Goal: Task Accomplishment & Management: Complete application form

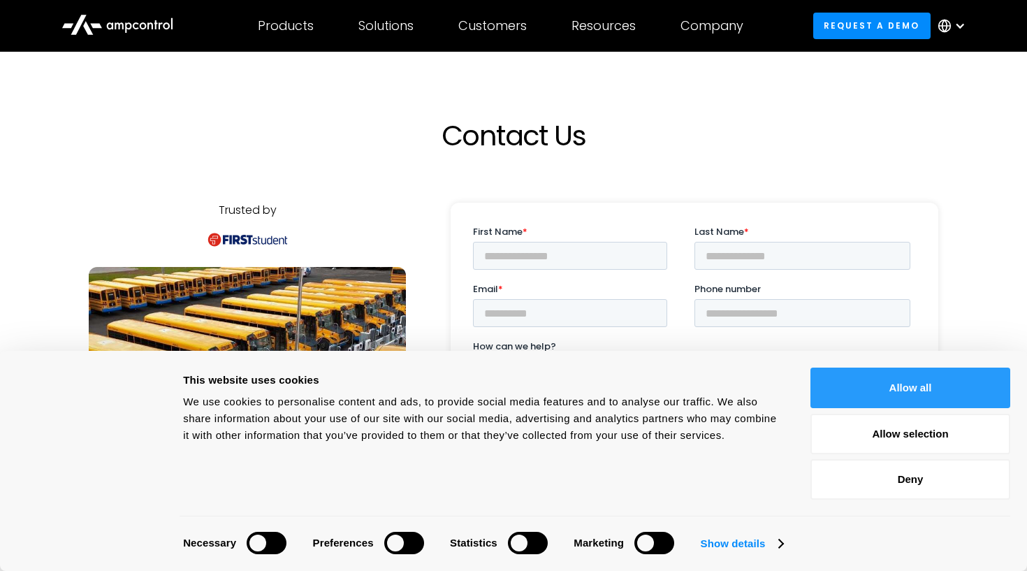
click at [864, 390] on button "Allow all" at bounding box center [911, 388] width 200 height 41
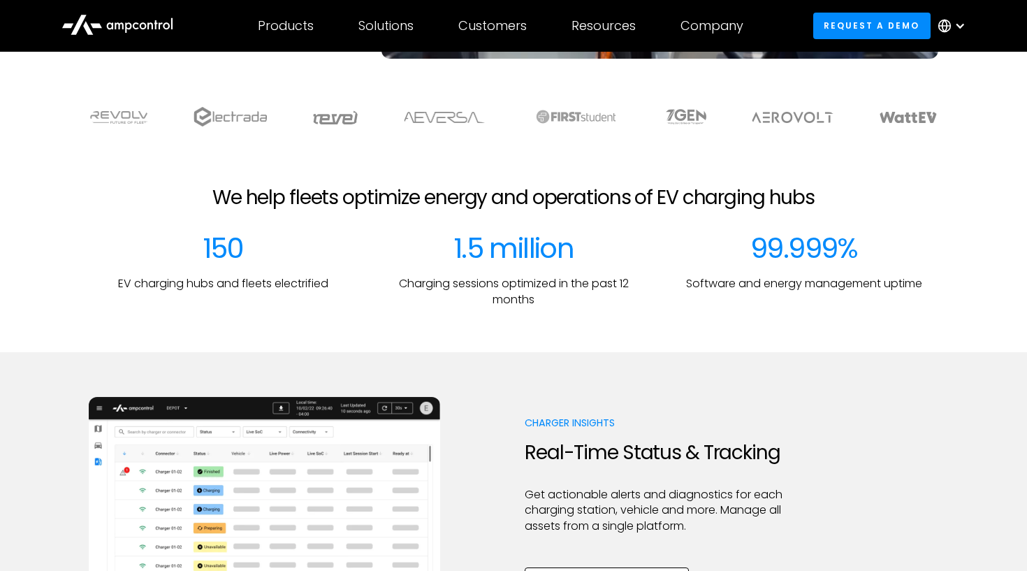
scroll to position [399, 0]
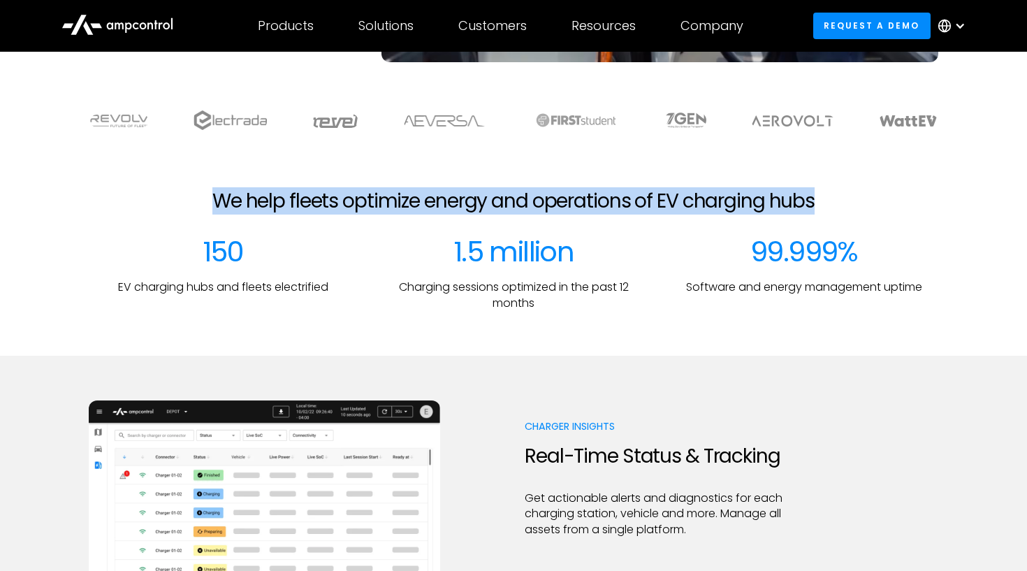
drag, startPoint x: 203, startPoint y: 198, endPoint x: 950, endPoint y: 191, distance: 746.3
click at [950, 191] on div "We help fleets optimize energy and operations of EV charging hubs" at bounding box center [513, 212] width 982 height 46
copy h2 "We help fleets optimize energy and operations of EV charging hubs"
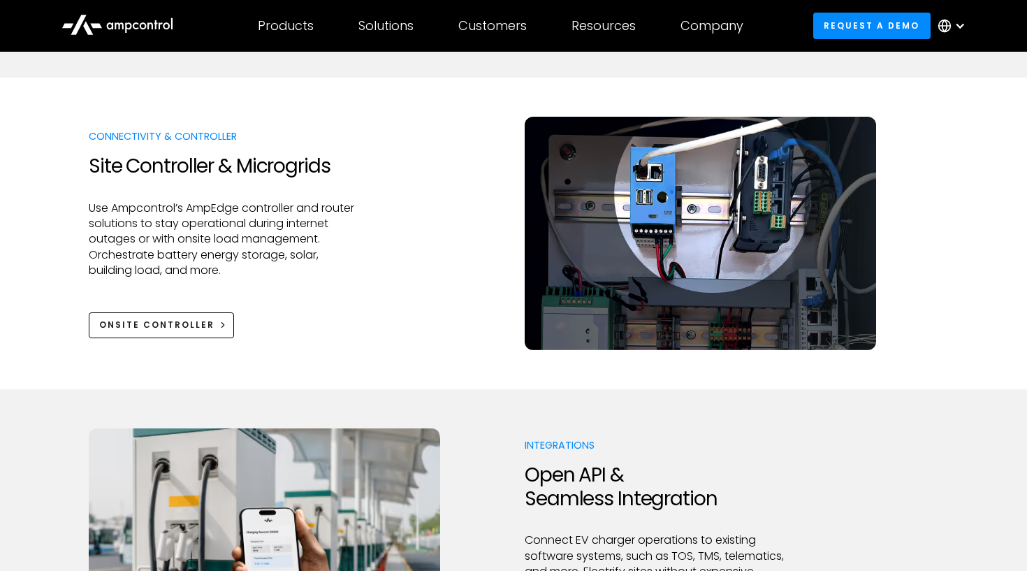
scroll to position [1551, 0]
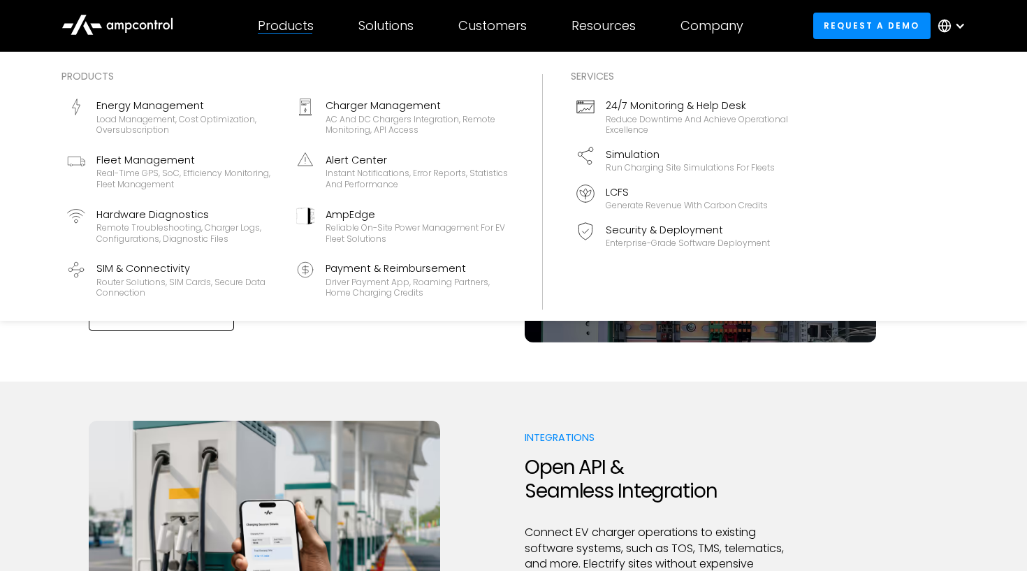
click at [283, 29] on div "Products" at bounding box center [286, 25] width 56 height 15
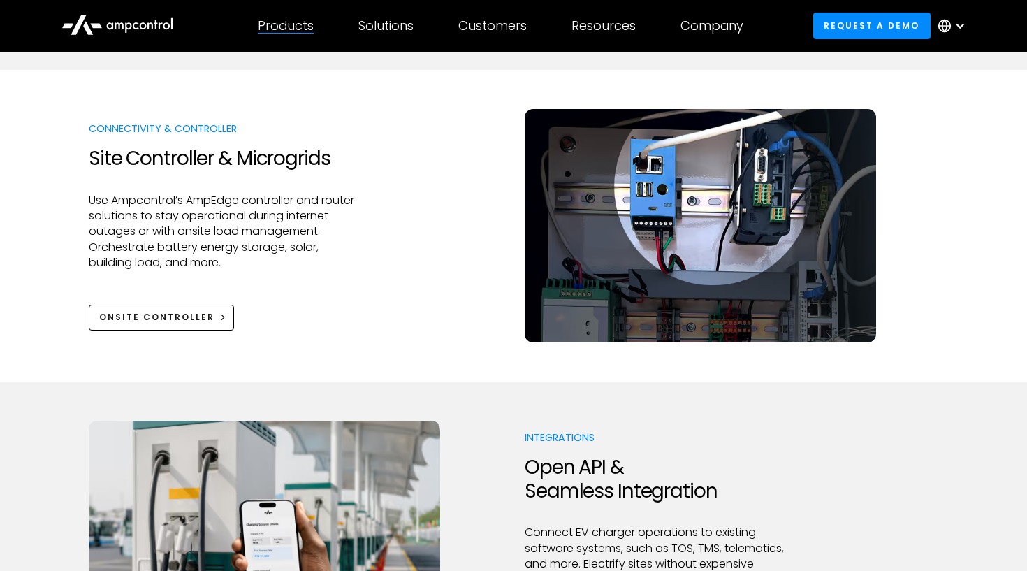
click at [287, 36] on div "Products Products Energy Management Load management, cost optimization, oversub…" at bounding box center [285, 25] width 101 height 49
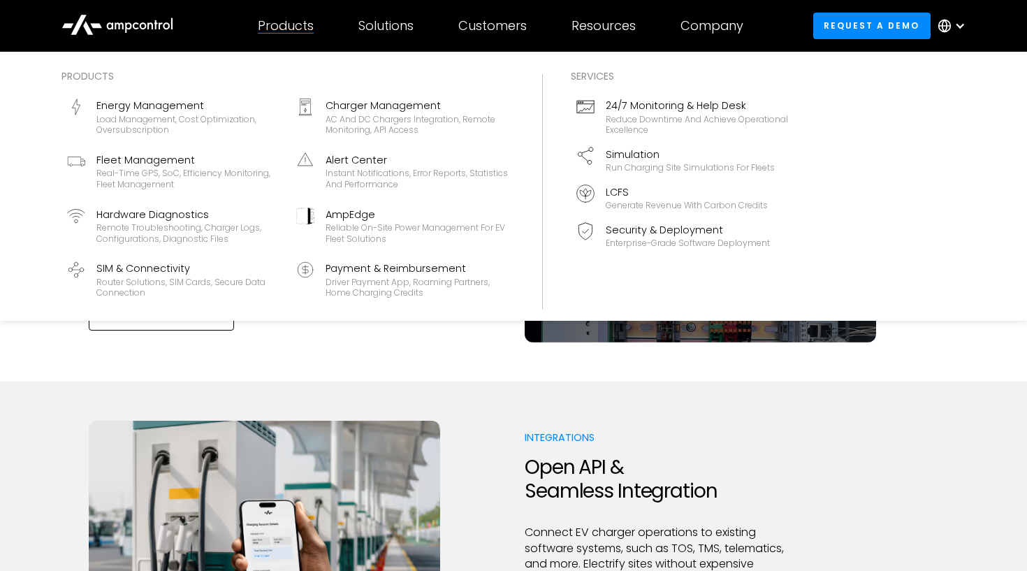
click at [279, 25] on div "Products" at bounding box center [286, 25] width 56 height 15
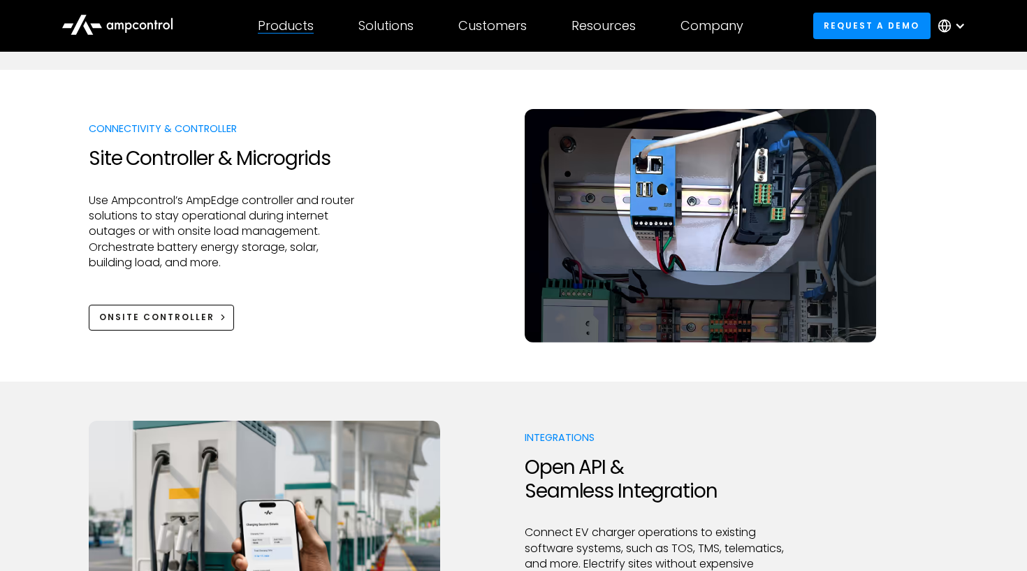
click at [279, 25] on div "Products" at bounding box center [286, 25] width 56 height 15
click at [908, 31] on link "Request a demo" at bounding box center [871, 26] width 117 height 26
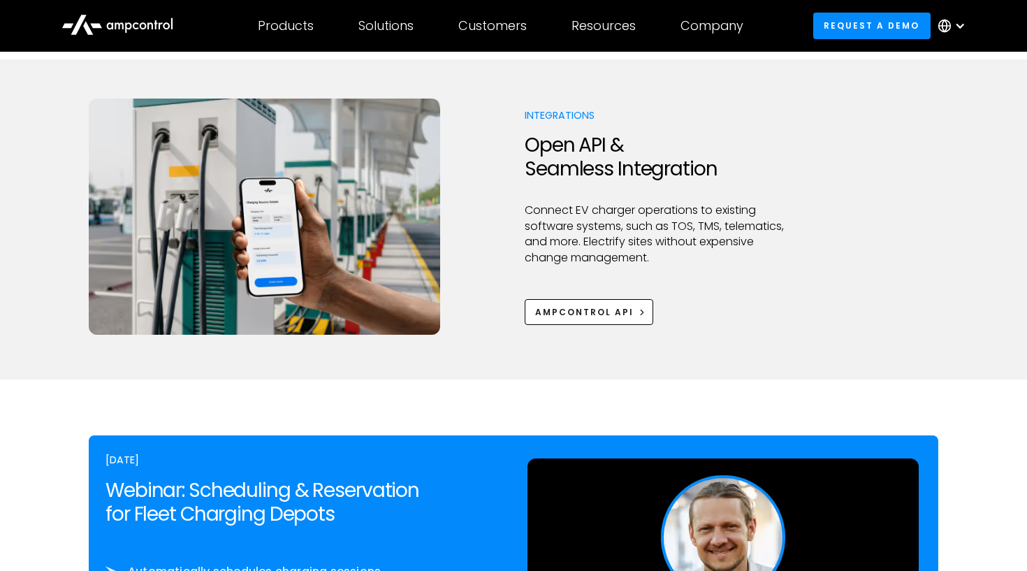
scroll to position [1866, 0]
